Goal: Task Accomplishment & Management: Use online tool/utility

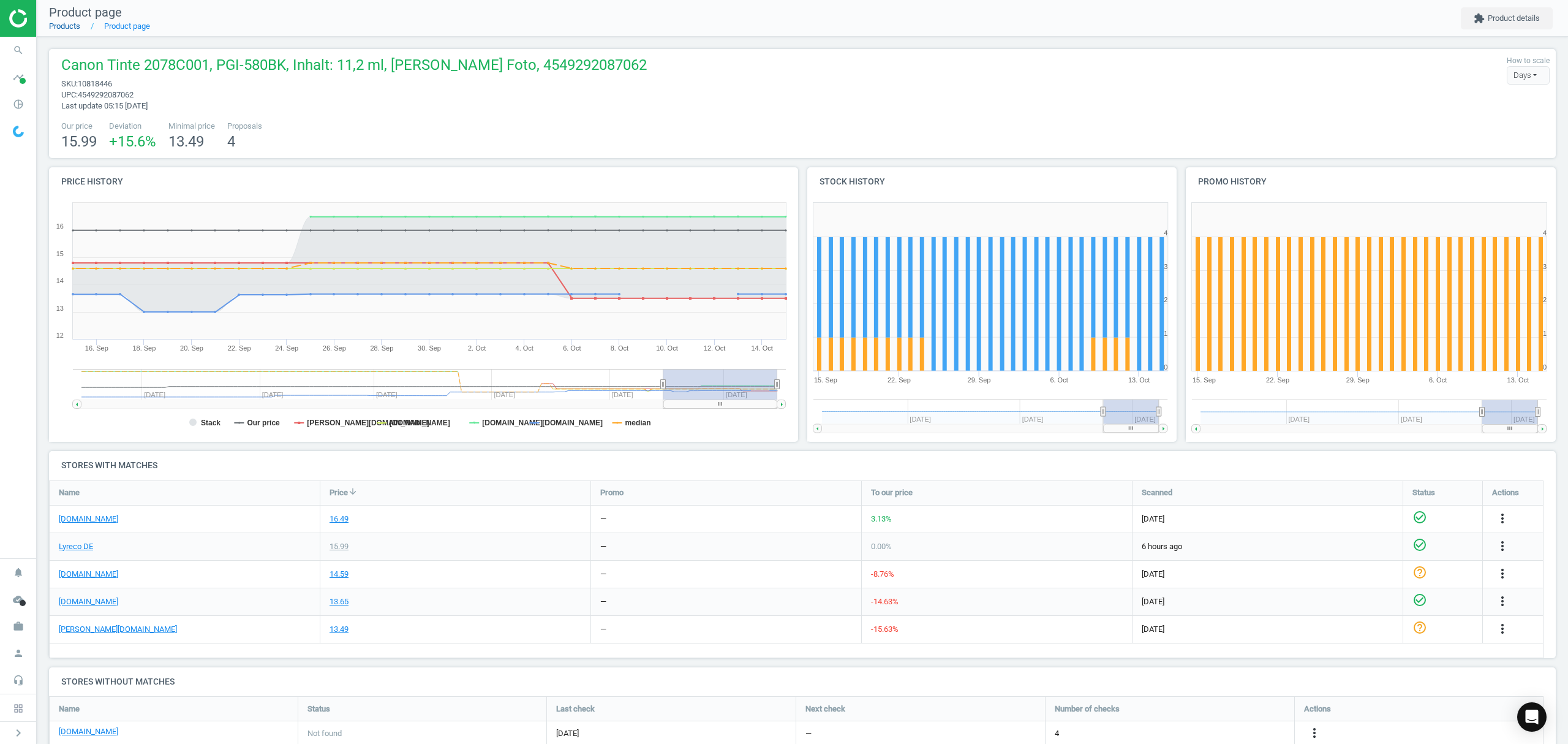
click at [66, 27] on link "Products" at bounding box center [65, 26] width 31 height 9
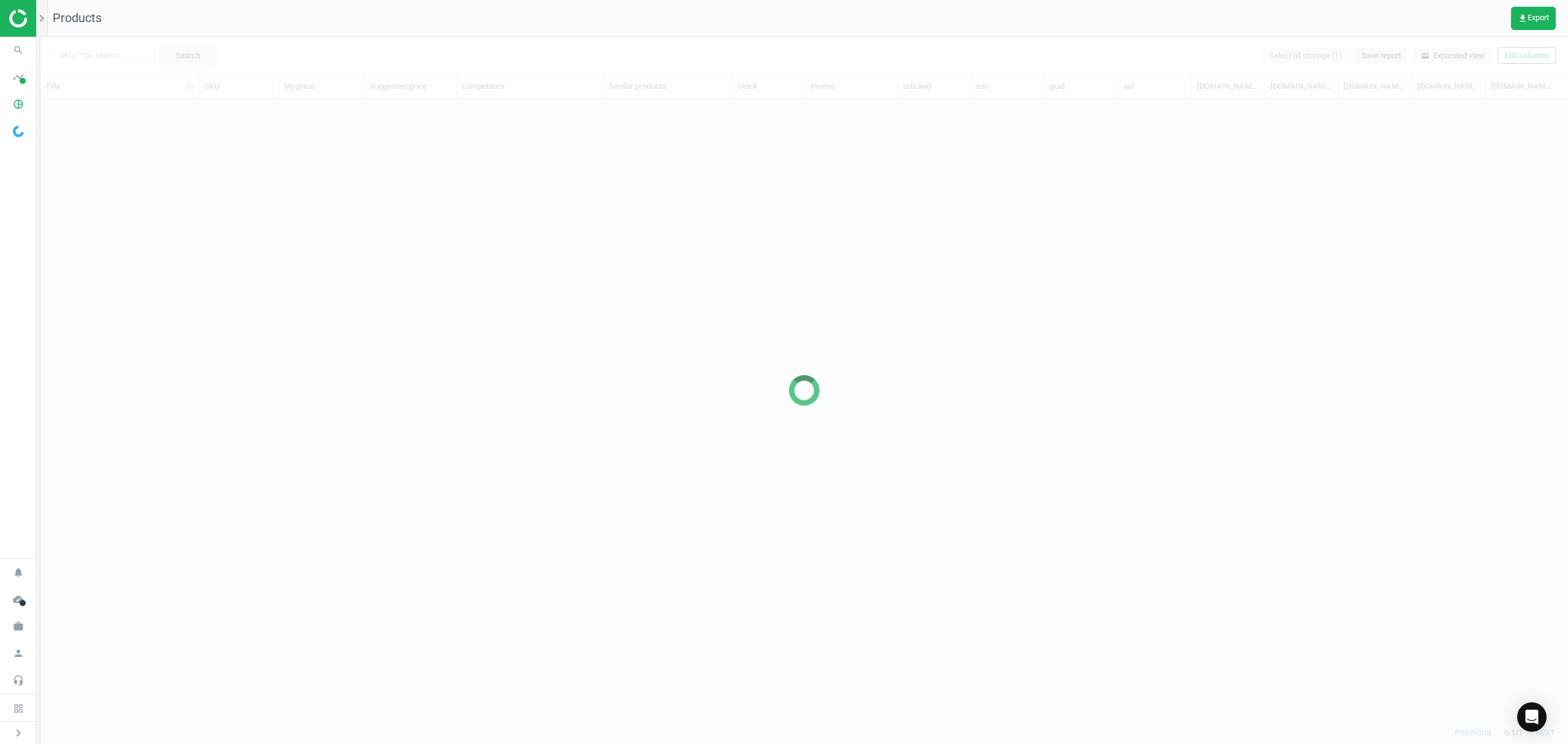
scroll to position [597, 1515]
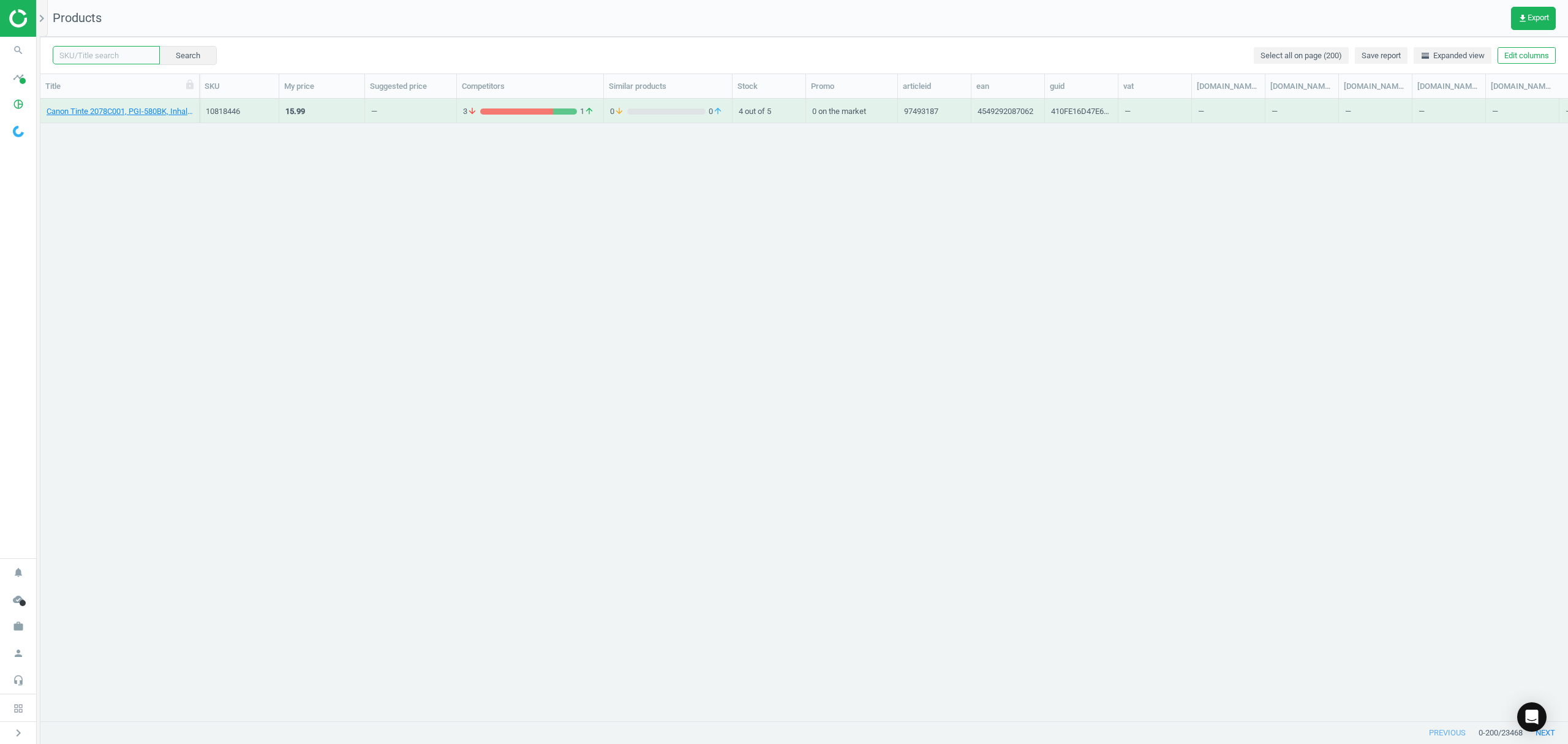
click at [109, 55] on input "text" at bounding box center [106, 55] width 107 height 18
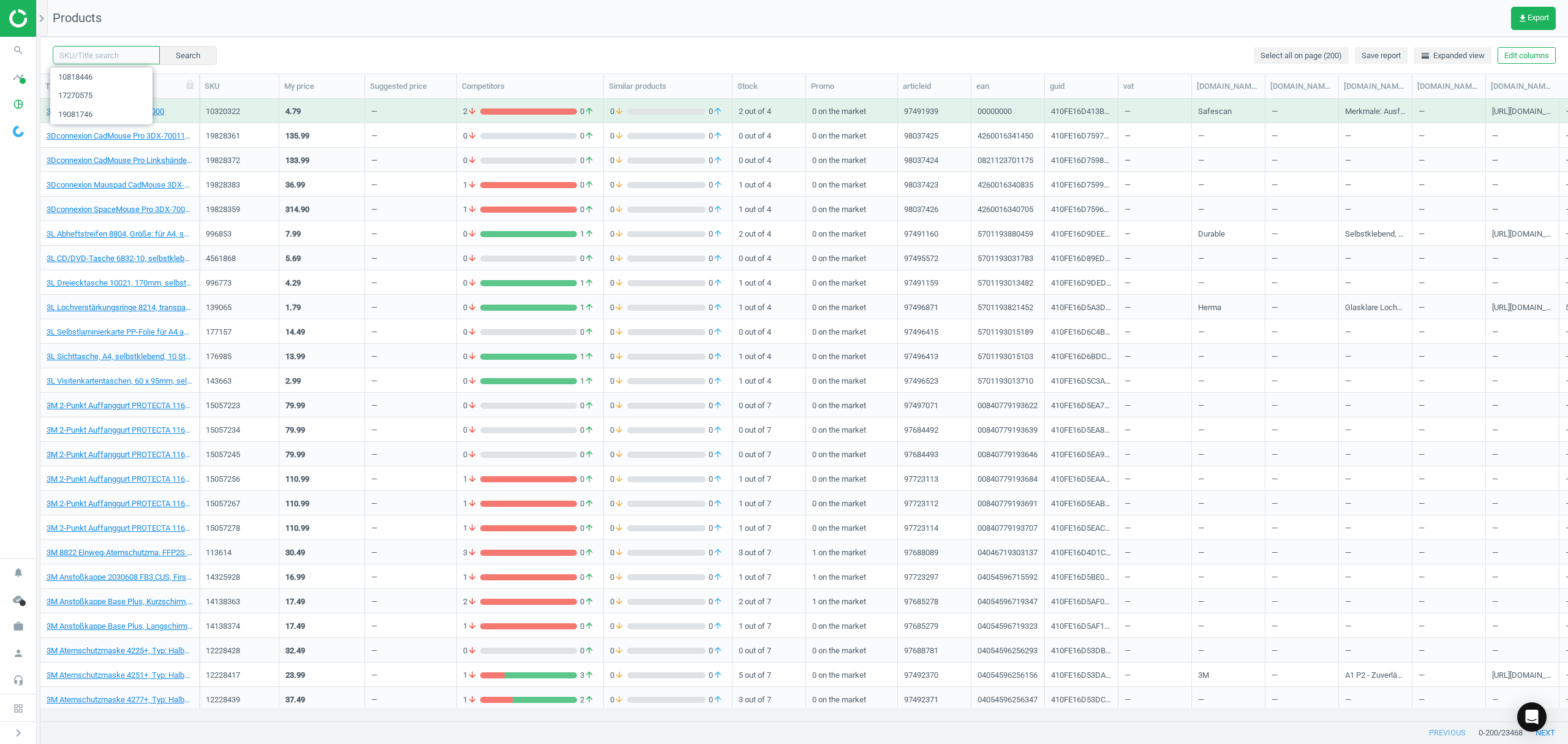
paste input "9449682"
type input "9449682"
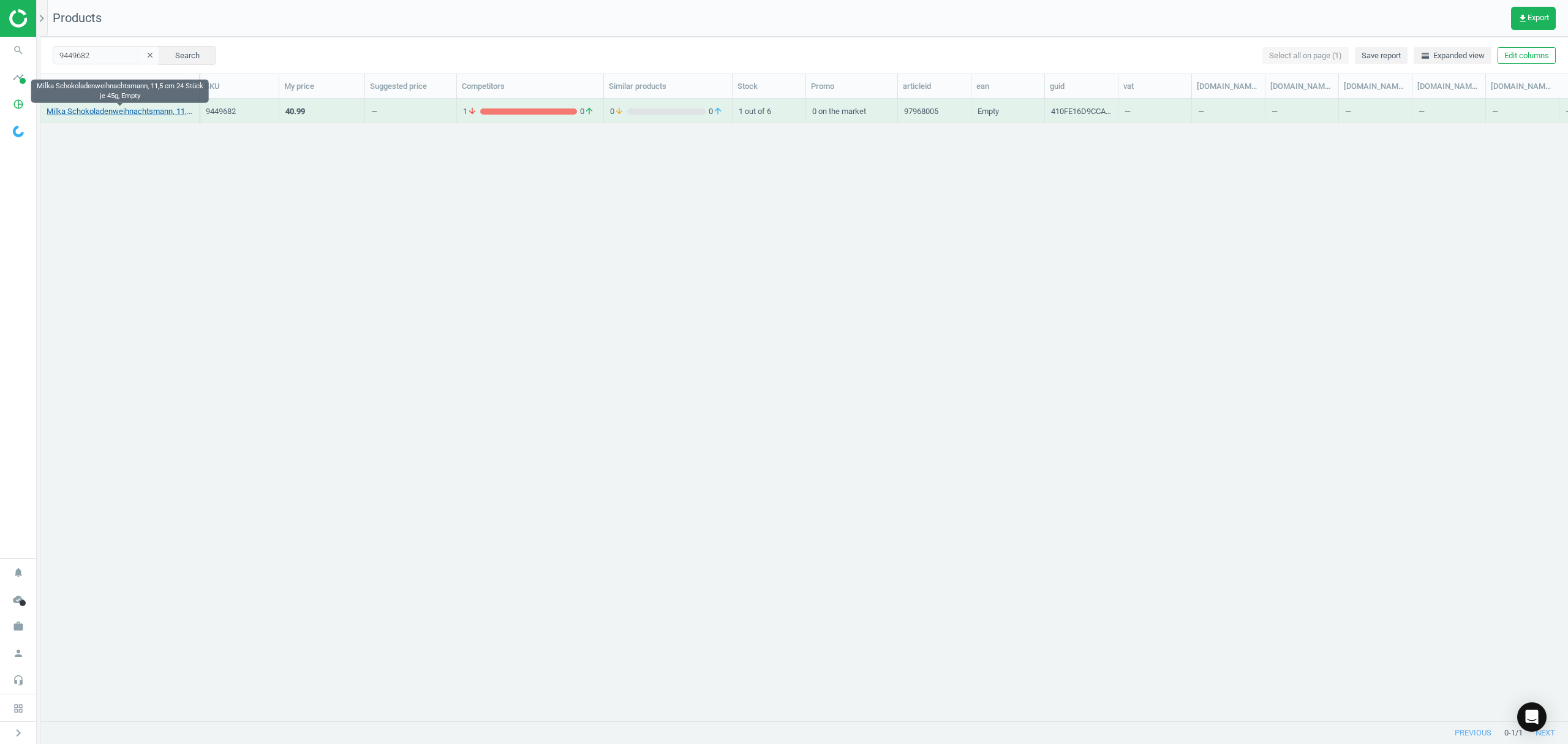
click at [100, 108] on link "Milka Schokoladenweihnachtsmann, 11,5 cm 24 Stück je 45g, Empty" at bounding box center [119, 112] width 147 height 11
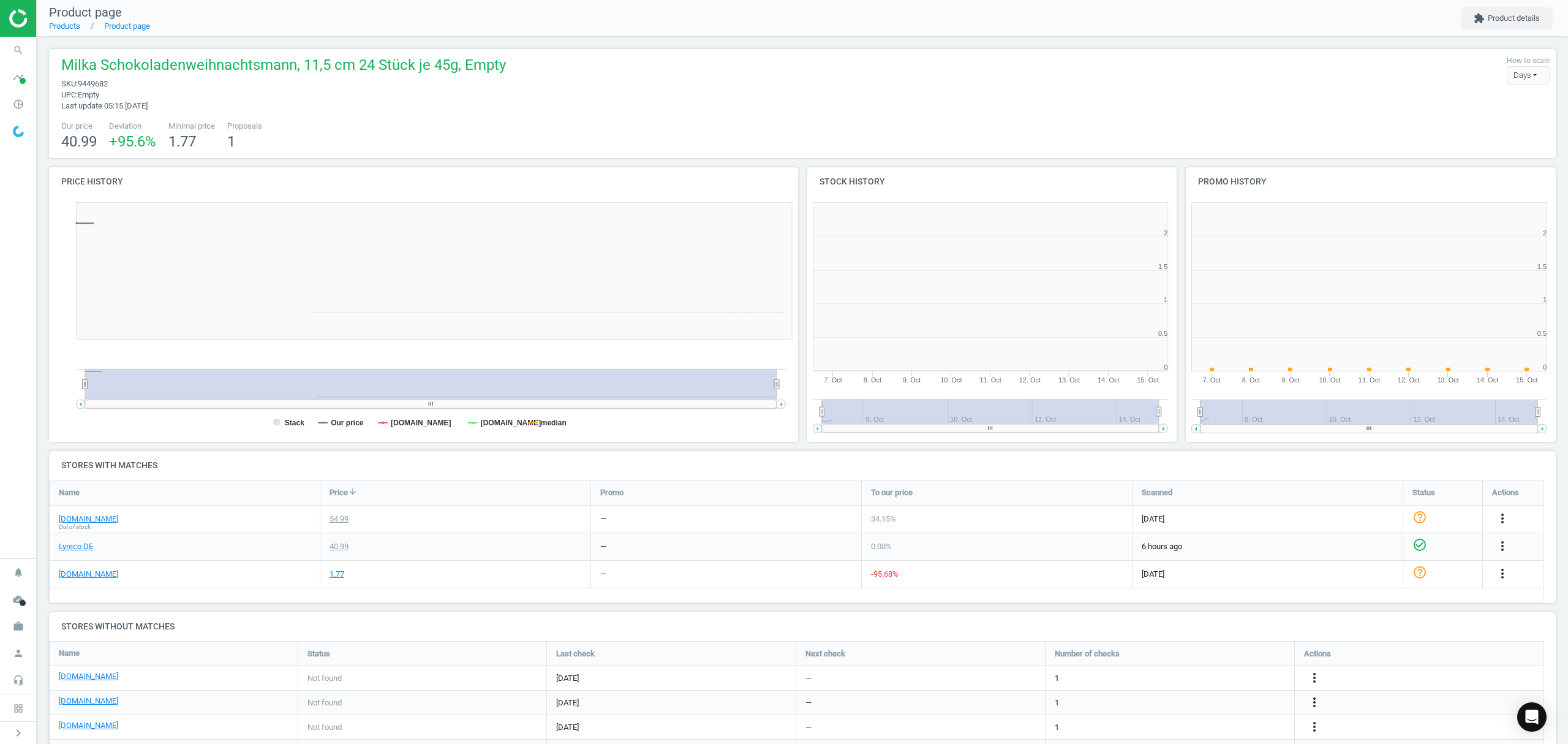
scroll to position [270, 392]
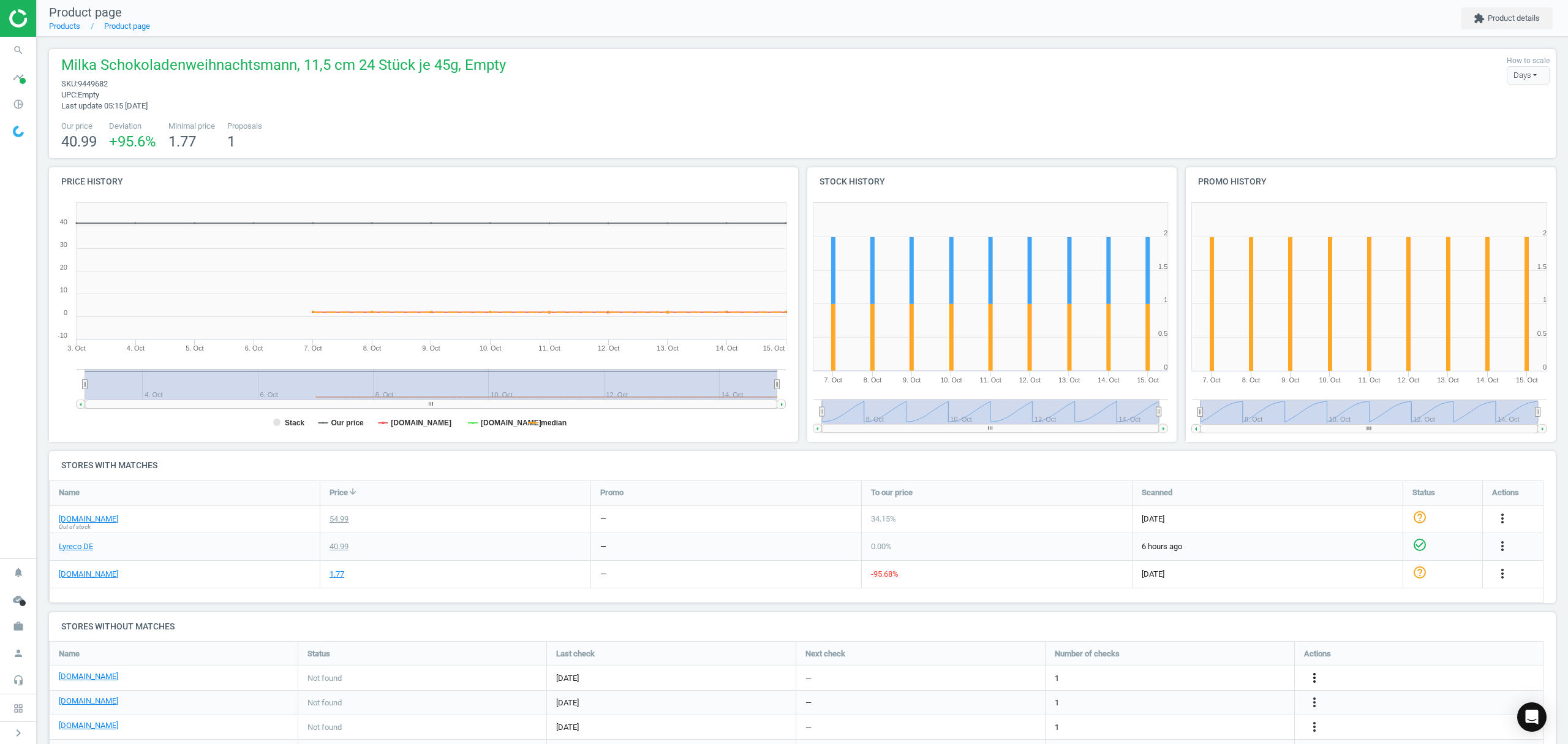
click at [1312, 679] on icon "more_vert" at bounding box center [1314, 677] width 15 height 15
click at [1183, 682] on link "Edit URL/product option" at bounding box center [1218, 678] width 167 height 19
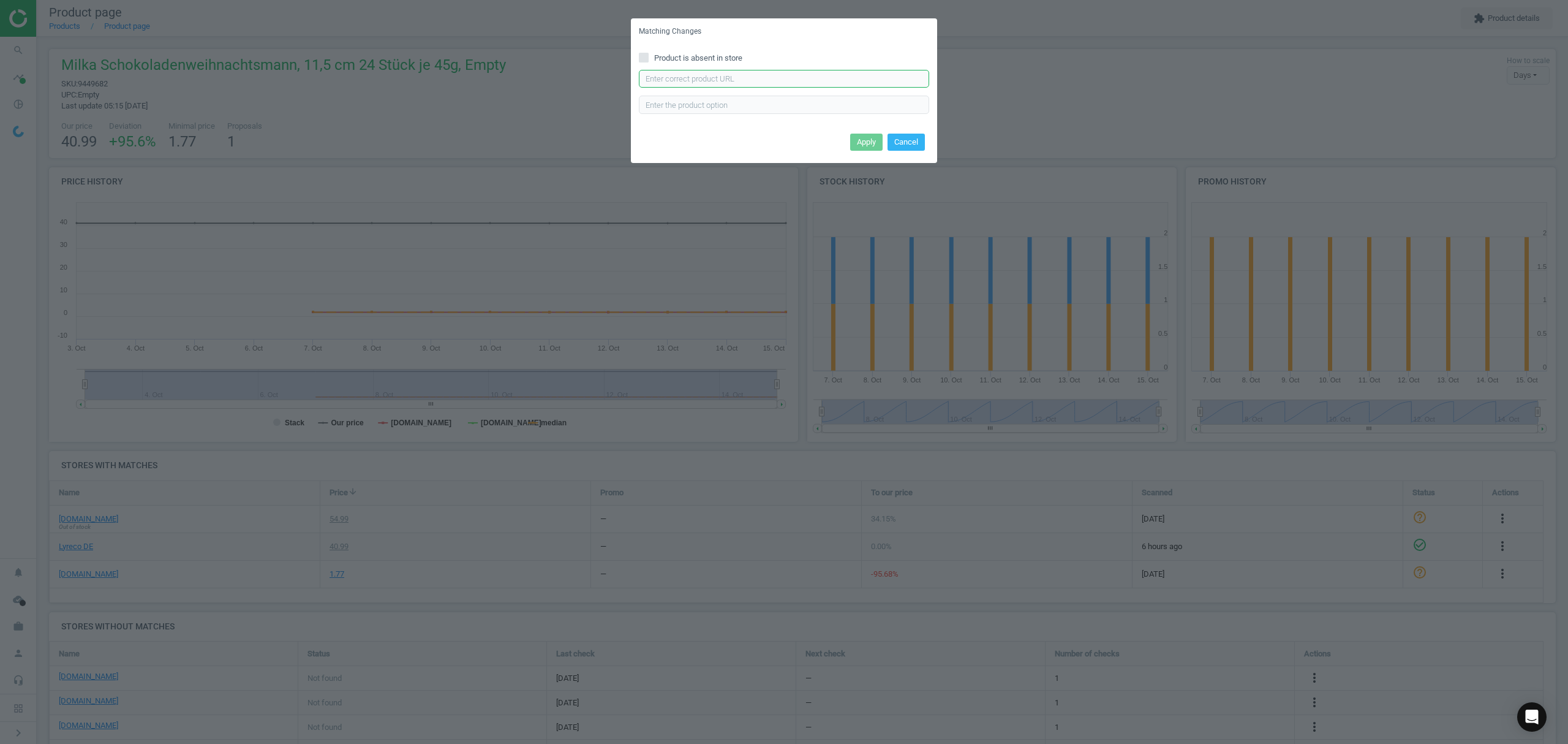
click at [729, 81] on input "text" at bounding box center [783, 79] width 290 height 18
paste input "[URL][DOMAIN_NAME]"
type input "[URL][DOMAIN_NAME]"
click at [865, 141] on button "Apply" at bounding box center [866, 142] width 33 height 17
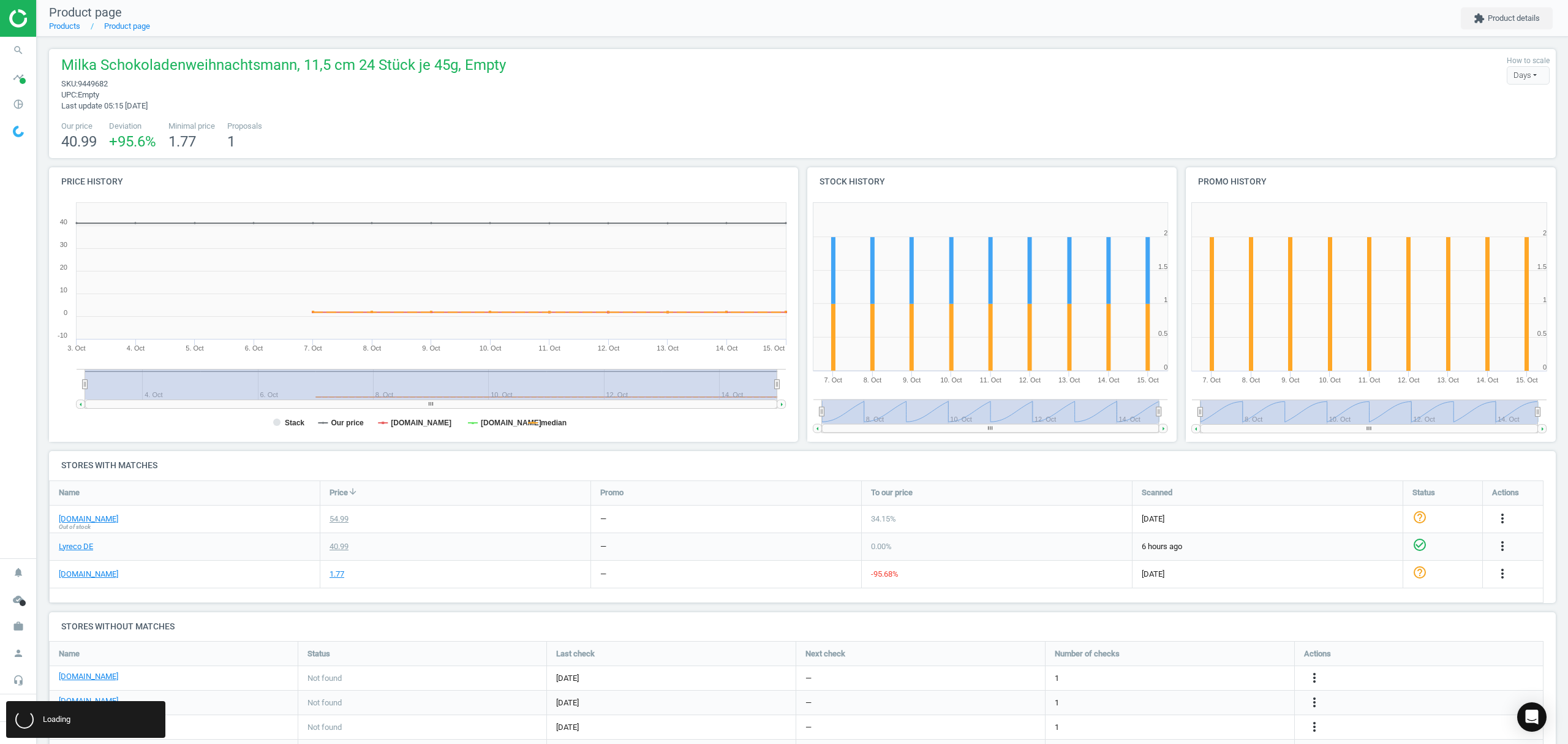
scroll to position [0, 0]
